Goal: Task Accomplishment & Management: Use online tool/utility

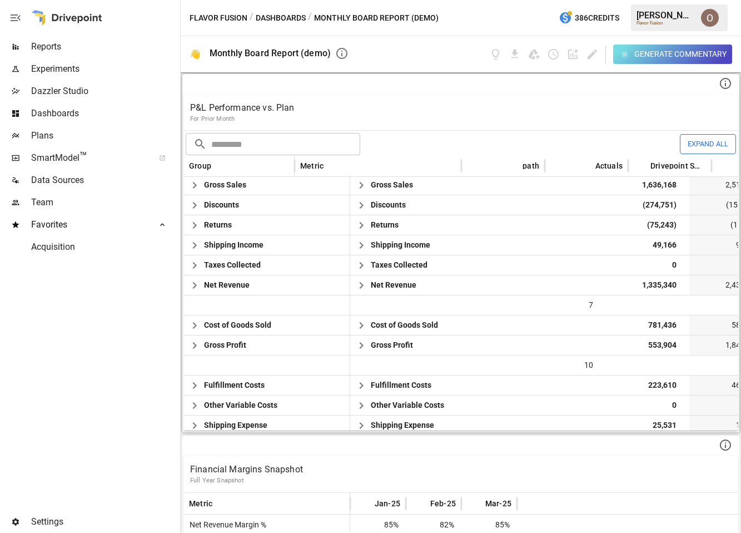
click at [365, 95] on div "P&L Performance vs. Plan For Prior Month" at bounding box center [460, 112] width 555 height 36
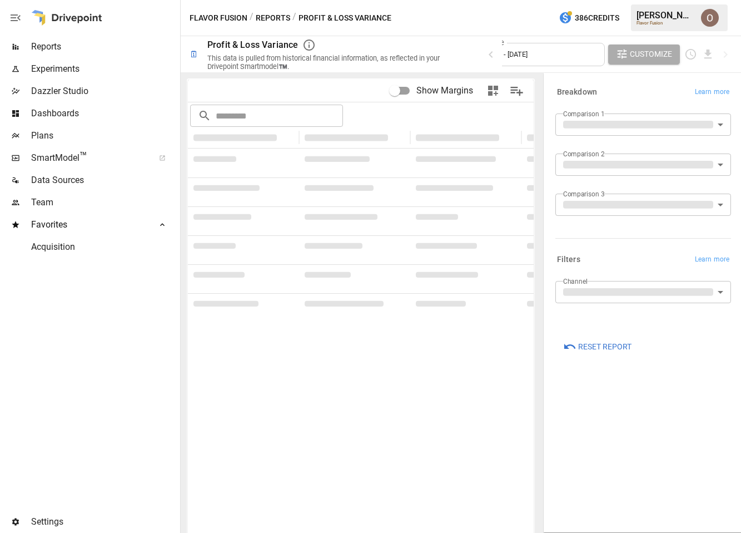
type input "**********"
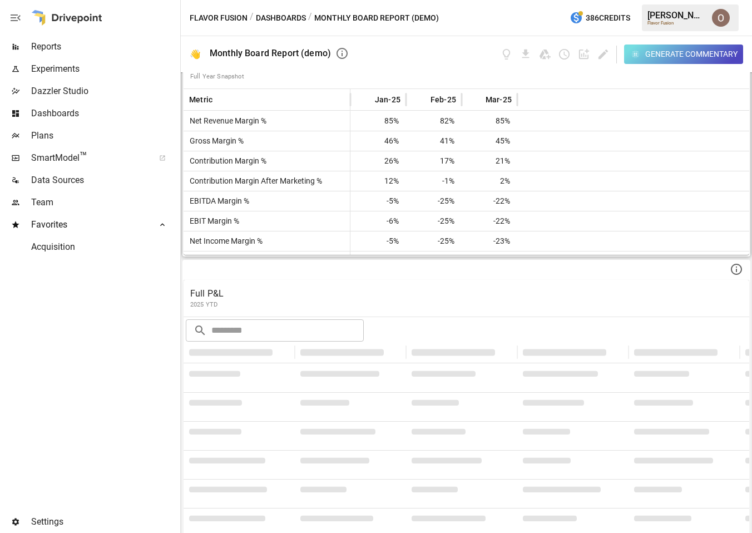
scroll to position [405, 0]
click at [292, 282] on div "Full P&L 2025 YTD" at bounding box center [465, 296] width 565 height 37
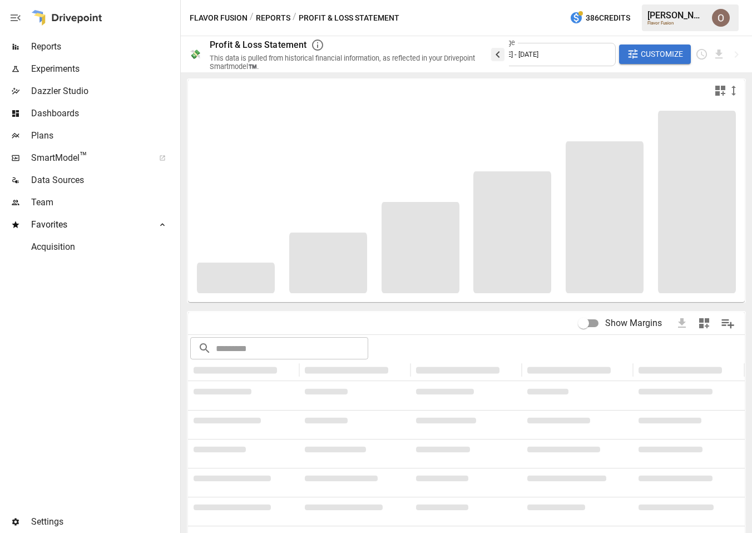
click at [497, 54] on icon "button" at bounding box center [497, 54] width 4 height 7
click at [53, 86] on span "Dazzler Studio" at bounding box center [104, 91] width 147 height 13
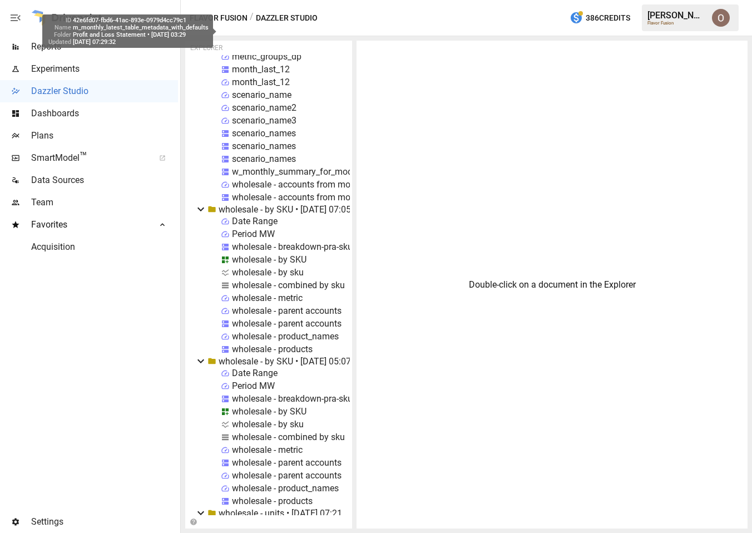
scroll to position [11269, 0]
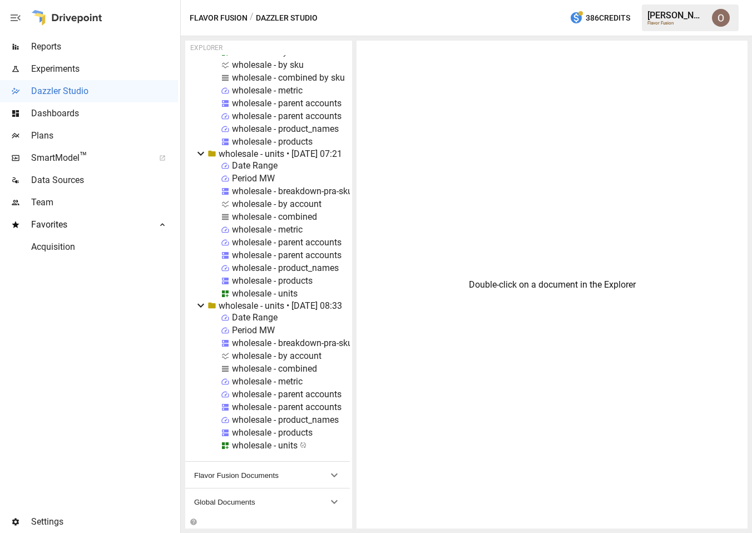
click at [247, 476] on span "Flavor Fusion Documents" at bounding box center [260, 475] width 133 height 8
click at [236, 503] on span "Global Documents" at bounding box center [260, 502] width 133 height 8
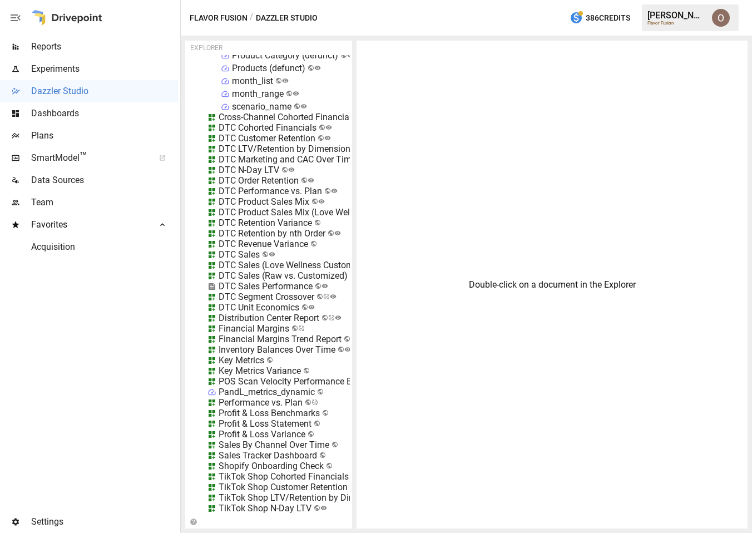
scroll to position [12069, 1]
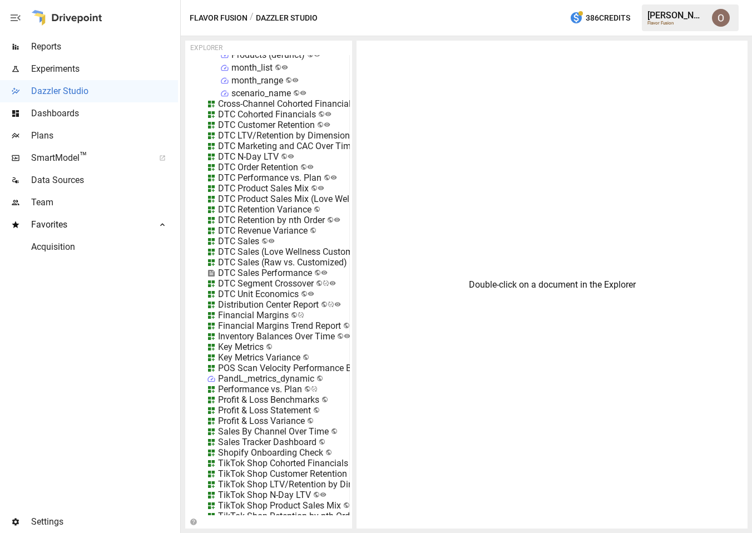
click at [228, 409] on div "Profit & Loss Statement" at bounding box center [264, 410] width 93 height 11
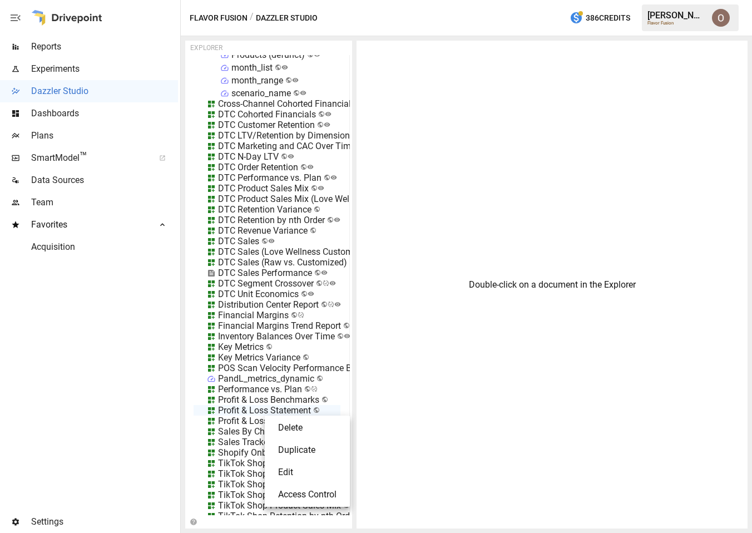
click at [292, 464] on li "Edit" at bounding box center [307, 472] width 76 height 22
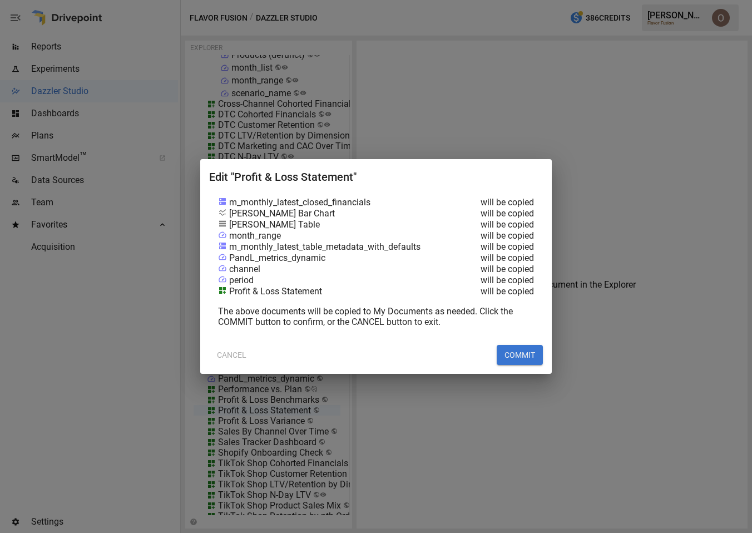
click at [518, 352] on button "COMMIT" at bounding box center [519, 355] width 46 height 20
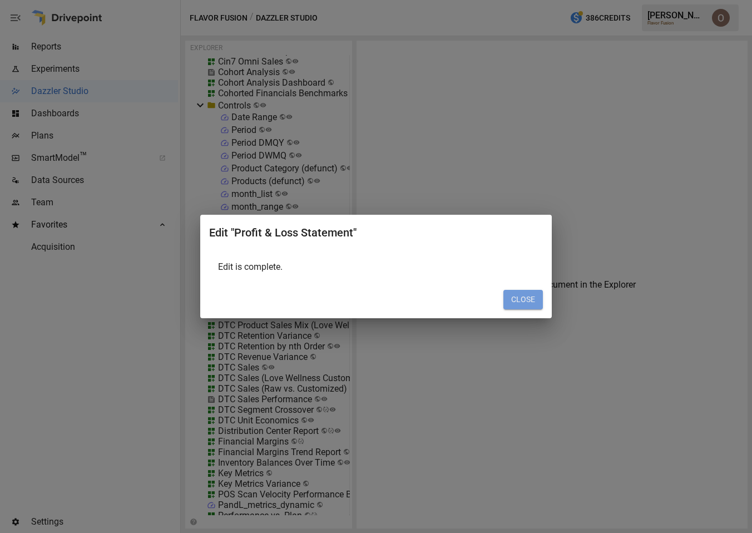
click at [521, 297] on button "CLOSE" at bounding box center [522, 300] width 39 height 20
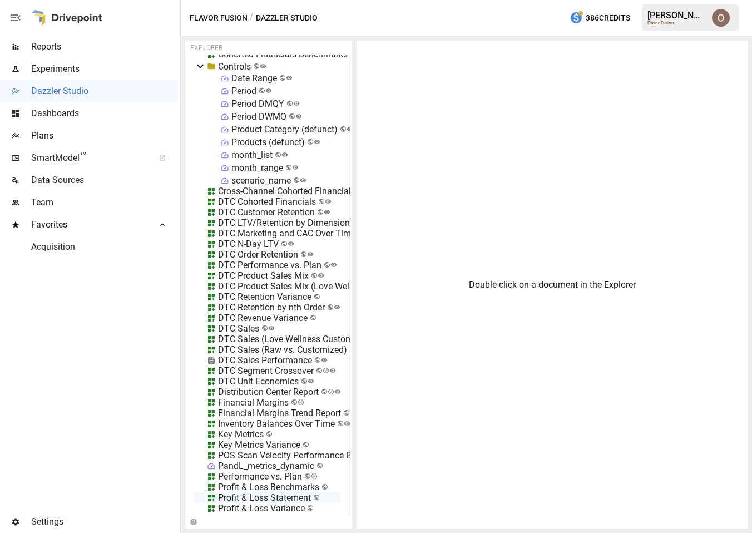
scroll to position [12308, 1]
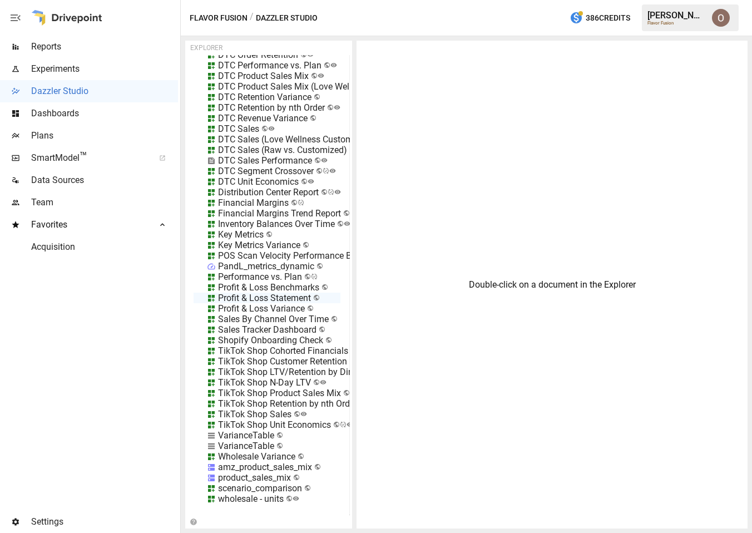
click at [12, 17] on icon "button" at bounding box center [16, 17] width 10 height 7
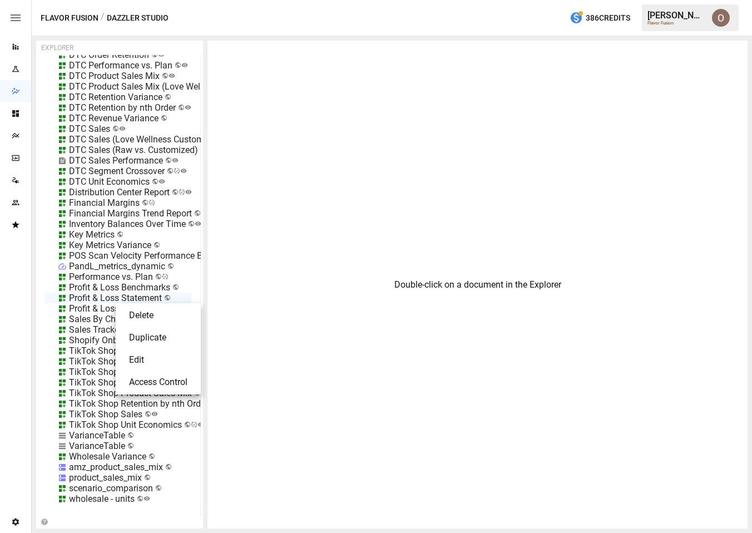
click at [141, 353] on li "Edit" at bounding box center [158, 360] width 76 height 22
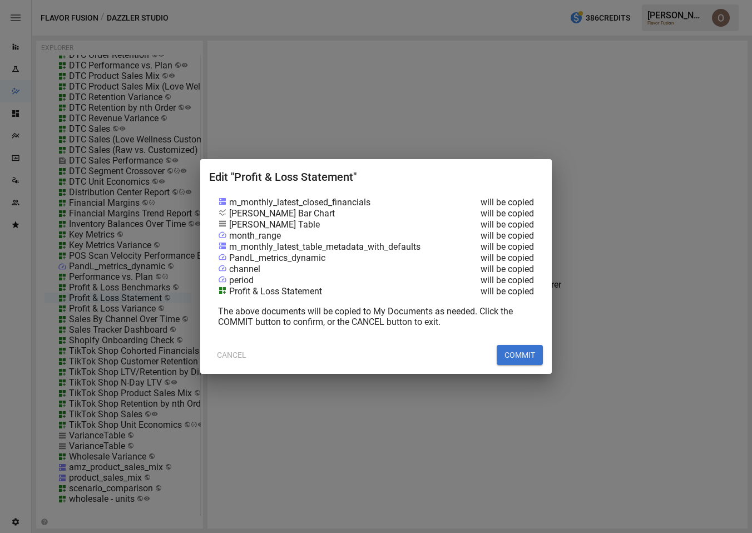
click at [522, 359] on button "COMMIT" at bounding box center [519, 355] width 46 height 20
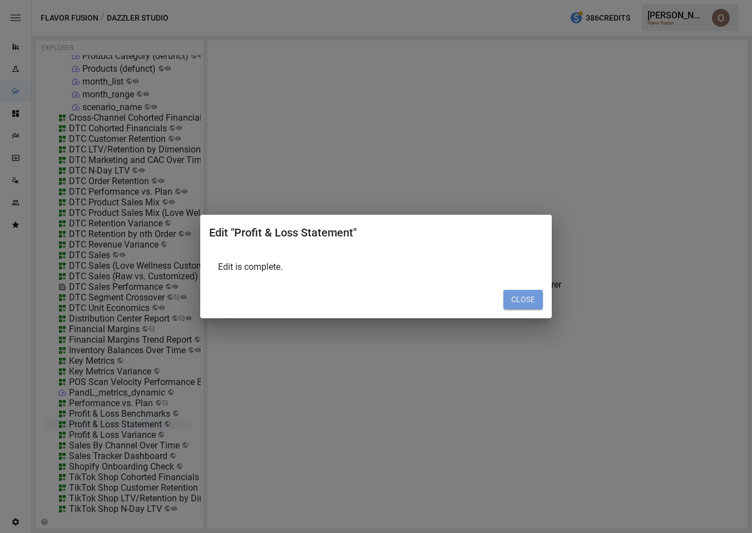
click at [523, 299] on button "CLOSE" at bounding box center [522, 300] width 39 height 20
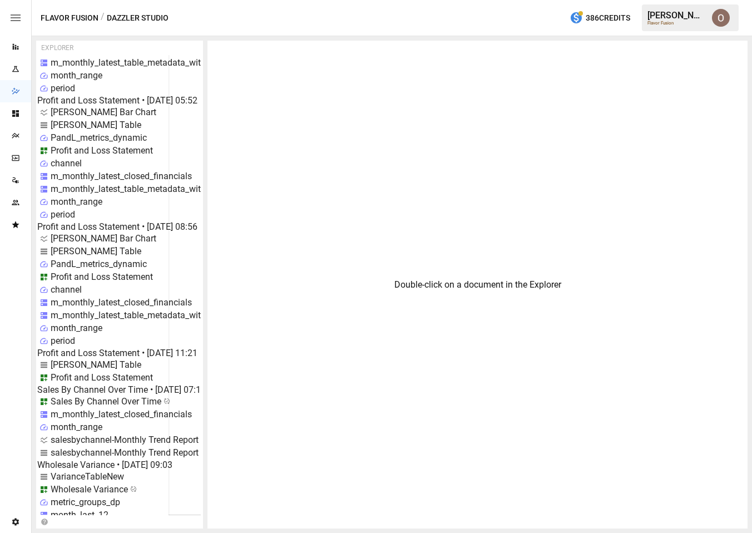
scroll to position [10717, 25]
